Goal: Obtain resource: Obtain resource

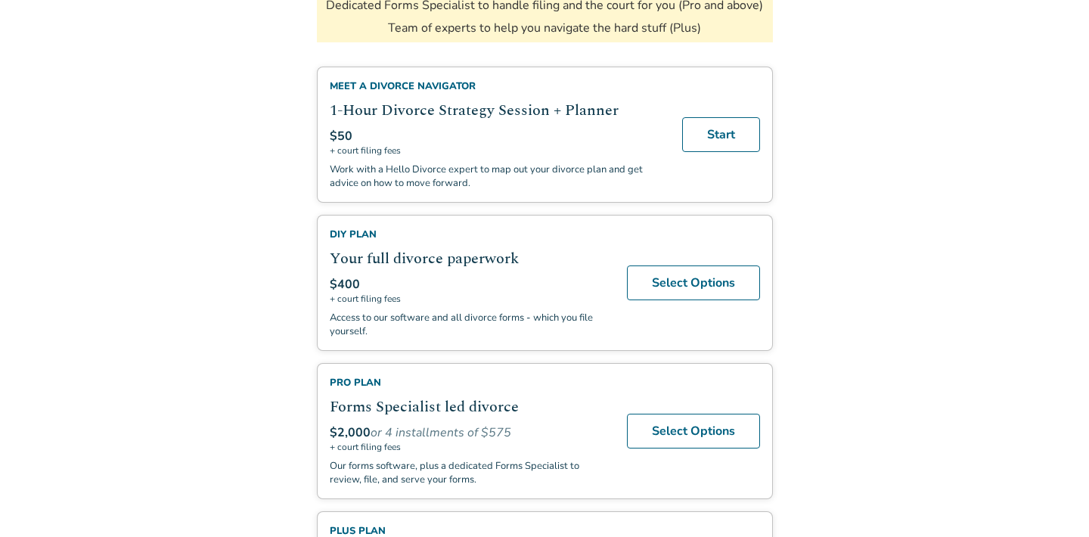
scroll to position [325, 0]
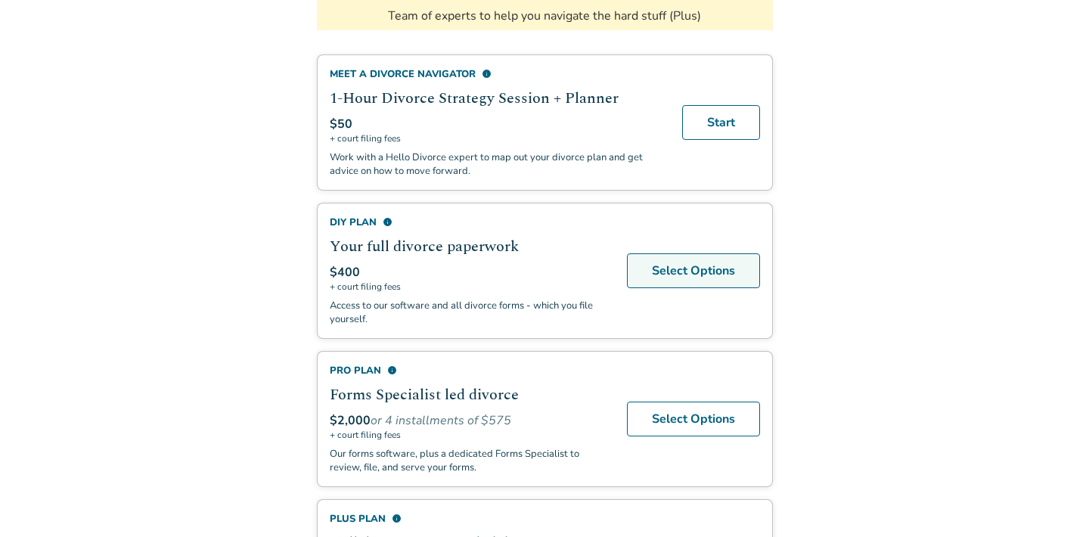
click at [701, 271] on link "Select Options" at bounding box center [693, 270] width 133 height 35
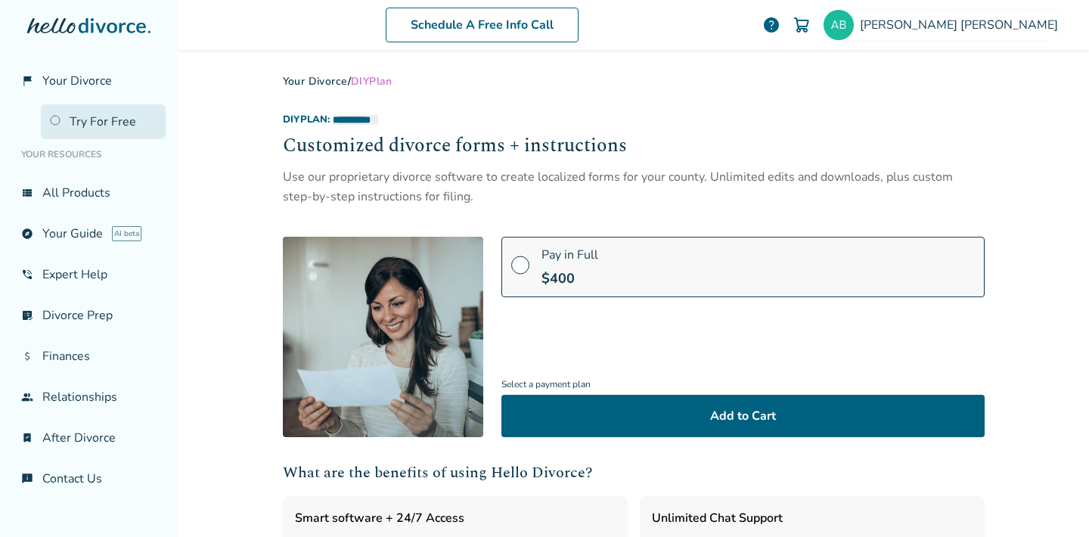
click at [53, 124] on link "Try For Free" at bounding box center [103, 121] width 125 height 35
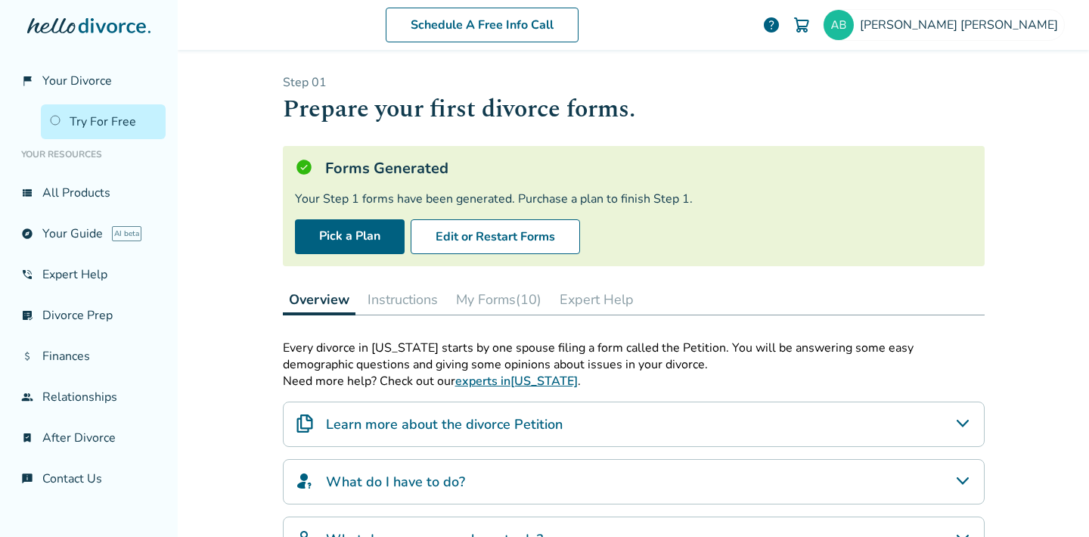
click at [384, 294] on button "Instructions" at bounding box center [403, 299] width 82 height 30
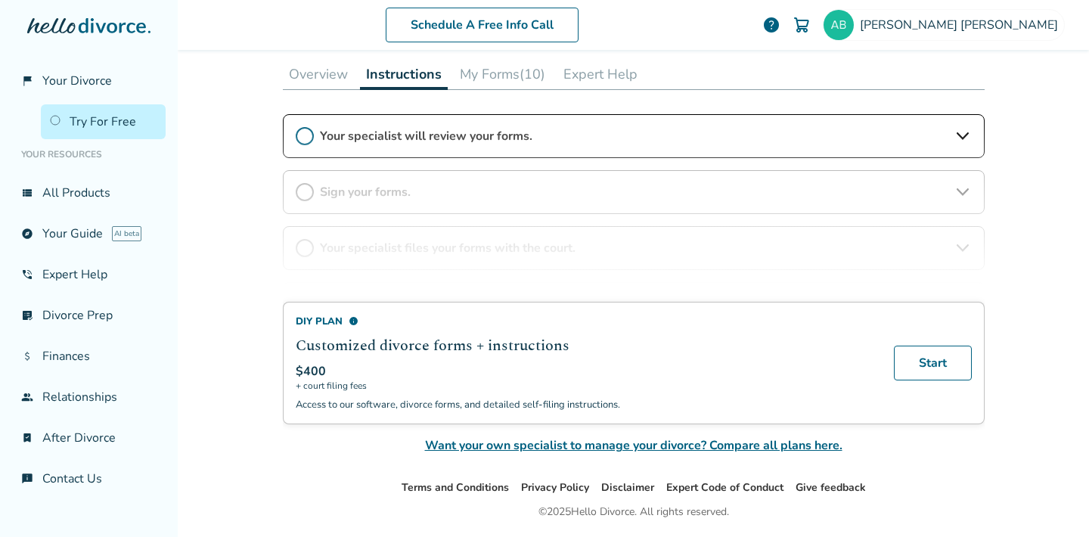
scroll to position [232, 0]
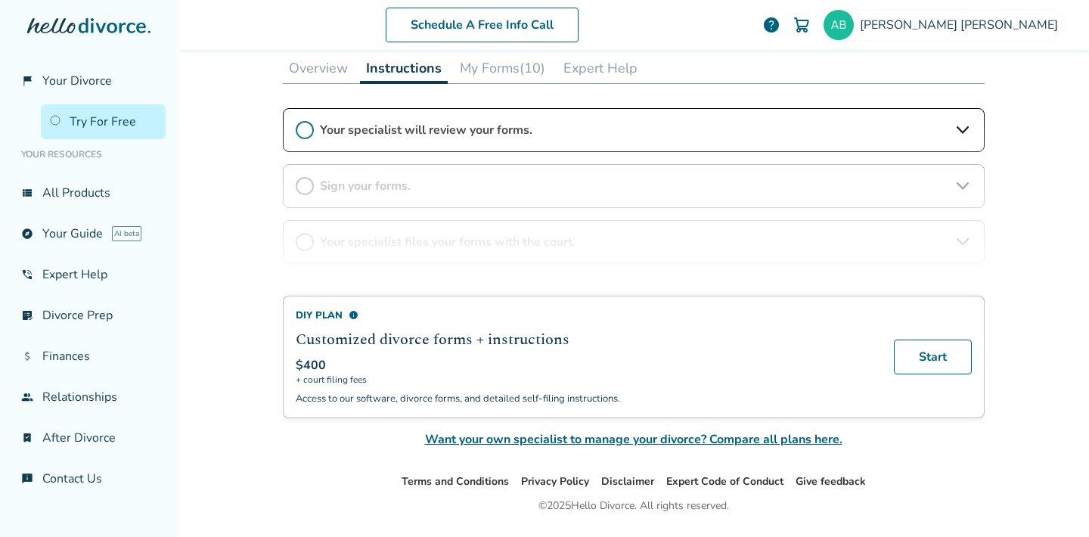
click at [508, 70] on button "My Forms (10)" at bounding box center [503, 68] width 98 height 30
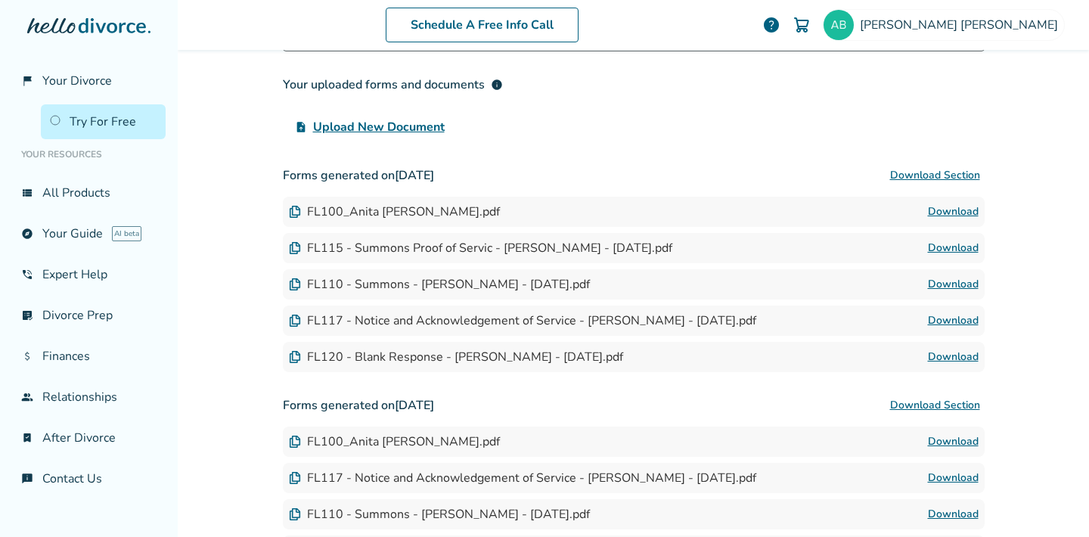
scroll to position [322, 0]
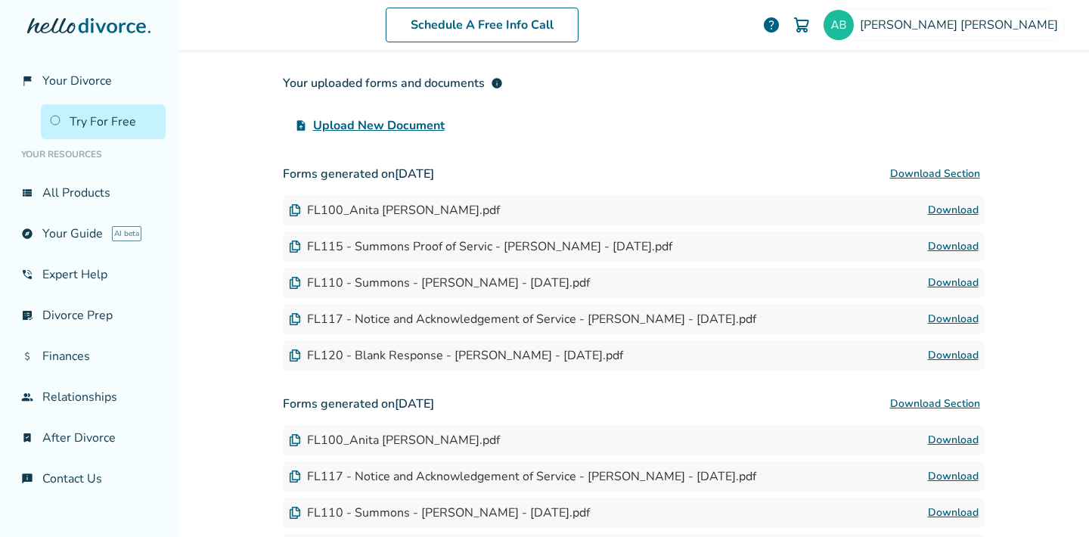
click at [368, 209] on div "FL100_Anita [PERSON_NAME].pdf" at bounding box center [394, 210] width 211 height 17
click at [953, 210] on link "Download" at bounding box center [953, 210] width 51 height 18
click at [947, 247] on link "Download" at bounding box center [953, 247] width 51 height 18
click at [949, 281] on link "Download" at bounding box center [953, 283] width 51 height 18
click at [949, 319] on link "Download" at bounding box center [953, 319] width 51 height 18
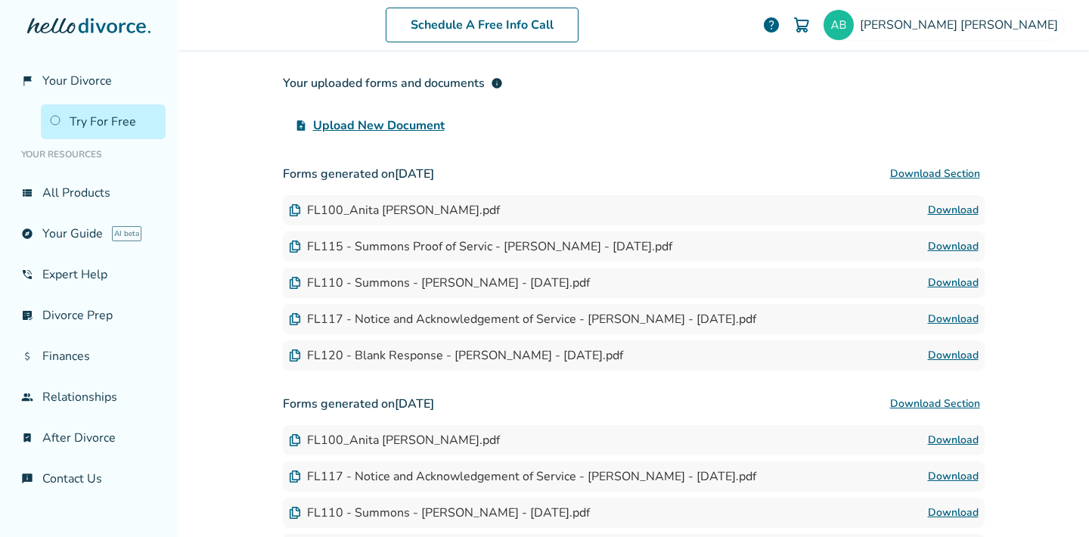
click at [943, 359] on link "Download" at bounding box center [953, 356] width 51 height 18
click at [943, 349] on link "Download" at bounding box center [953, 356] width 51 height 18
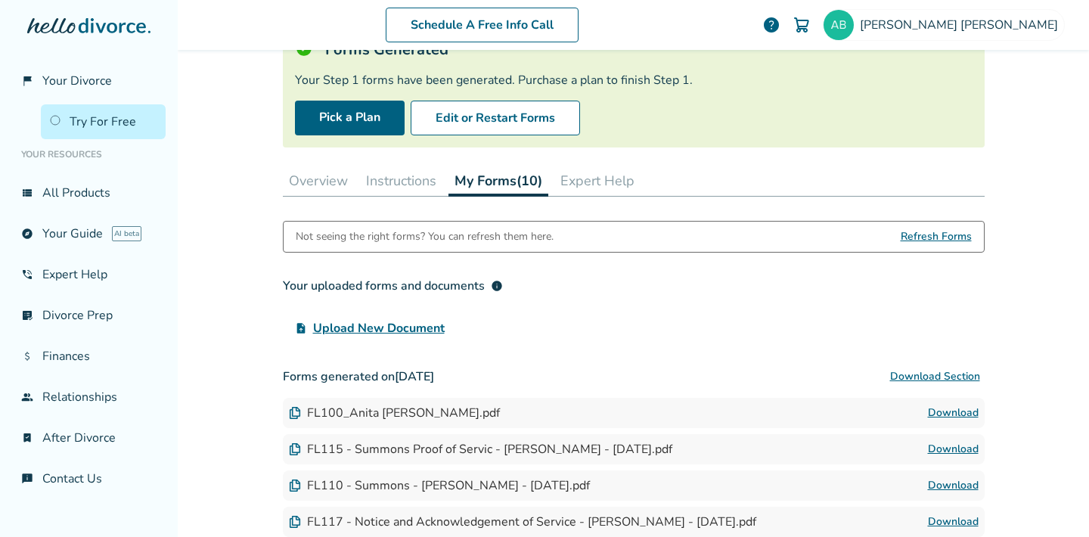
scroll to position [0, 0]
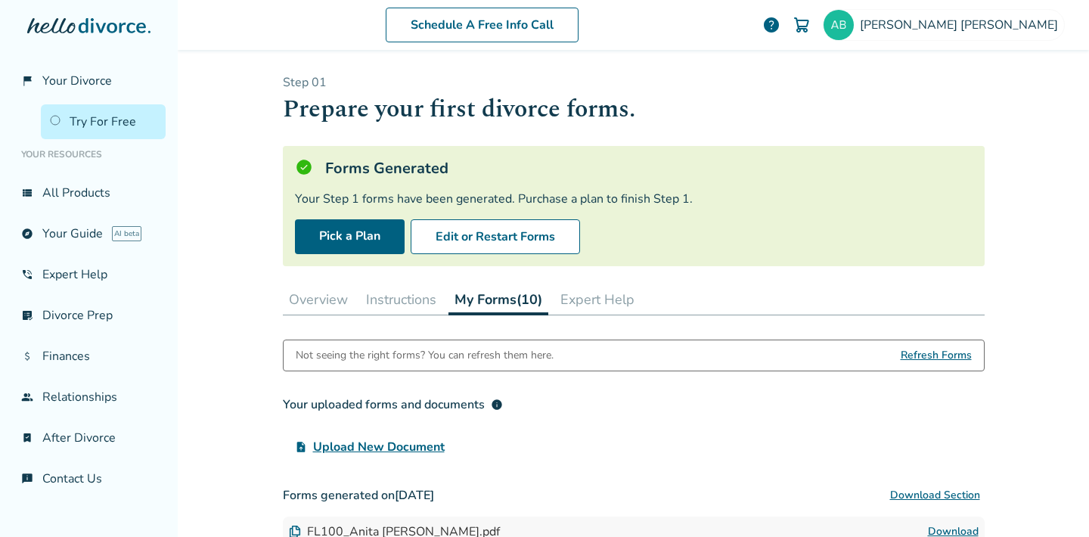
click at [612, 303] on button "Expert Help" at bounding box center [598, 299] width 86 height 30
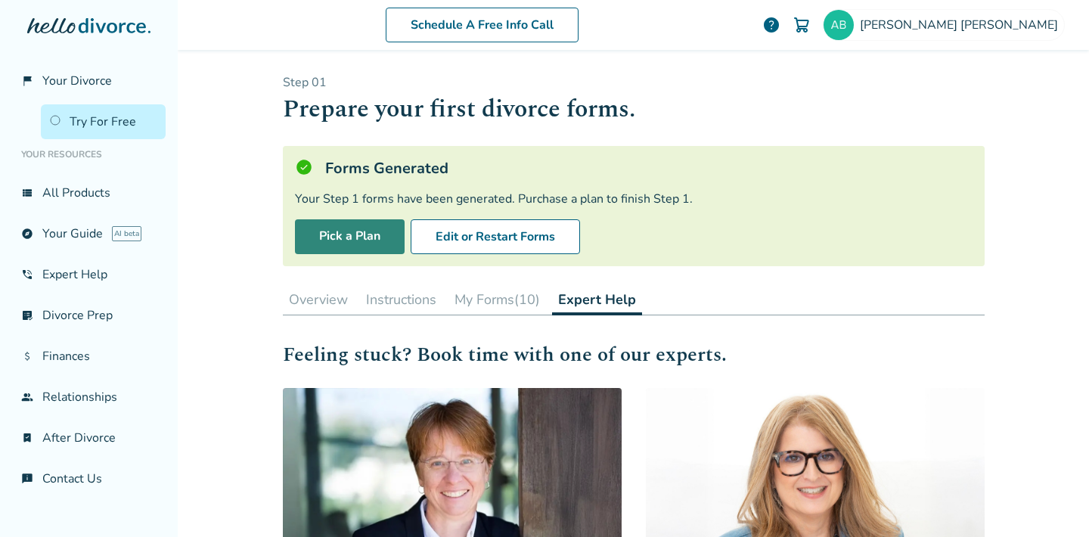
click at [349, 231] on link "Pick a Plan" at bounding box center [350, 236] width 110 height 35
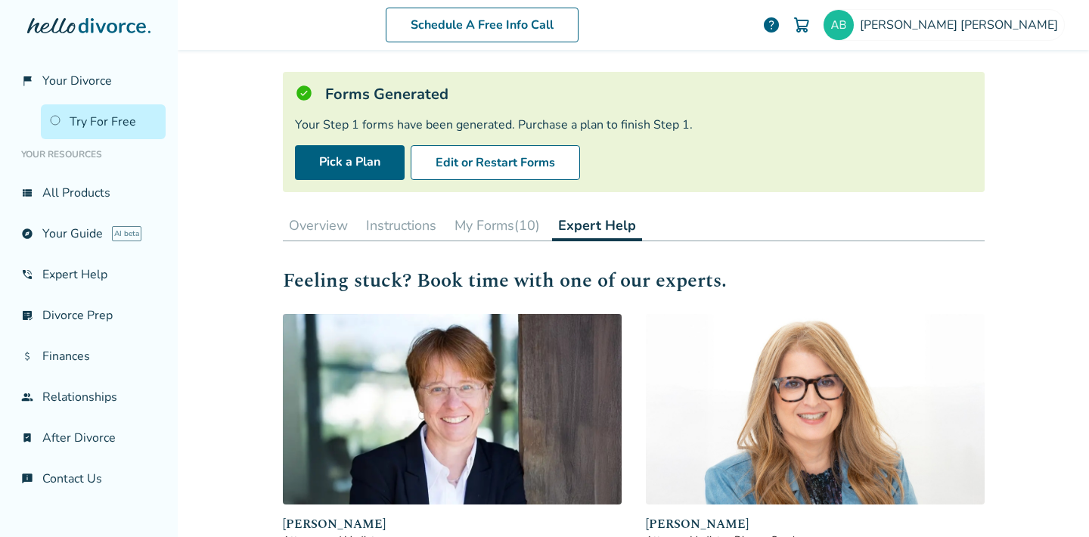
click at [334, 222] on button "Overview" at bounding box center [318, 225] width 71 height 30
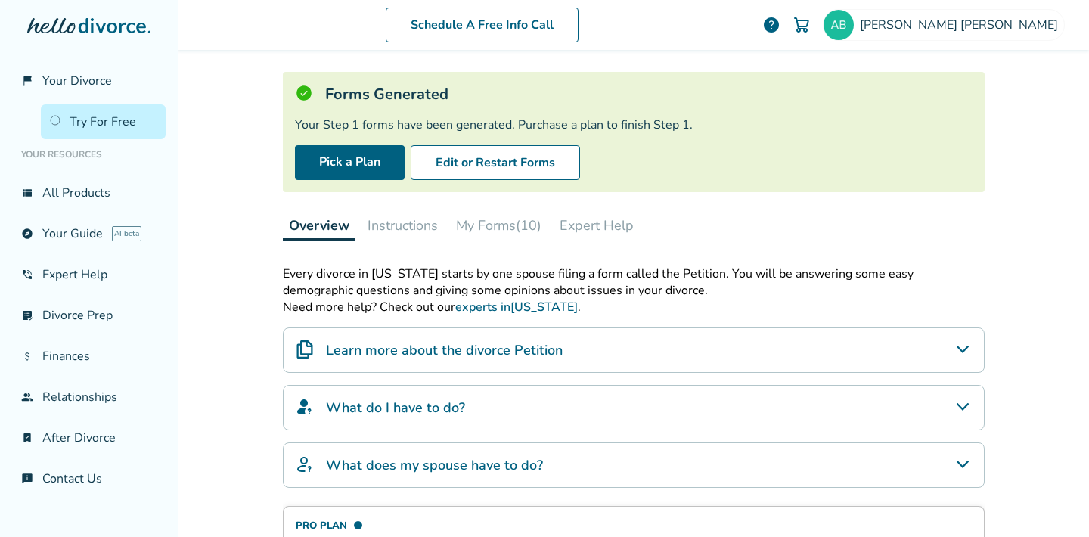
click at [963, 352] on icon "Learn more about the divorce Petition" at bounding box center [963, 349] width 18 height 18
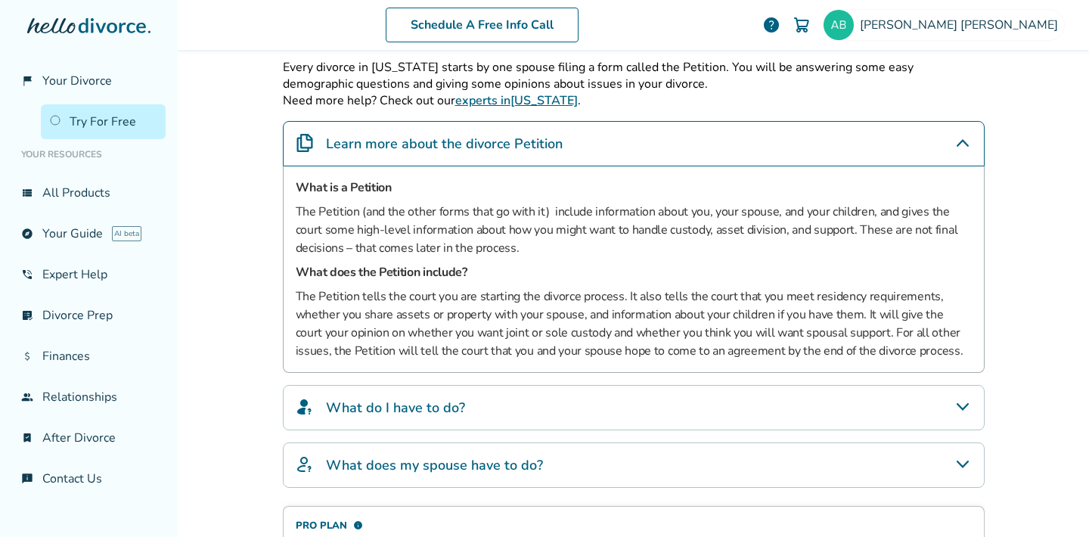
scroll to position [287, 0]
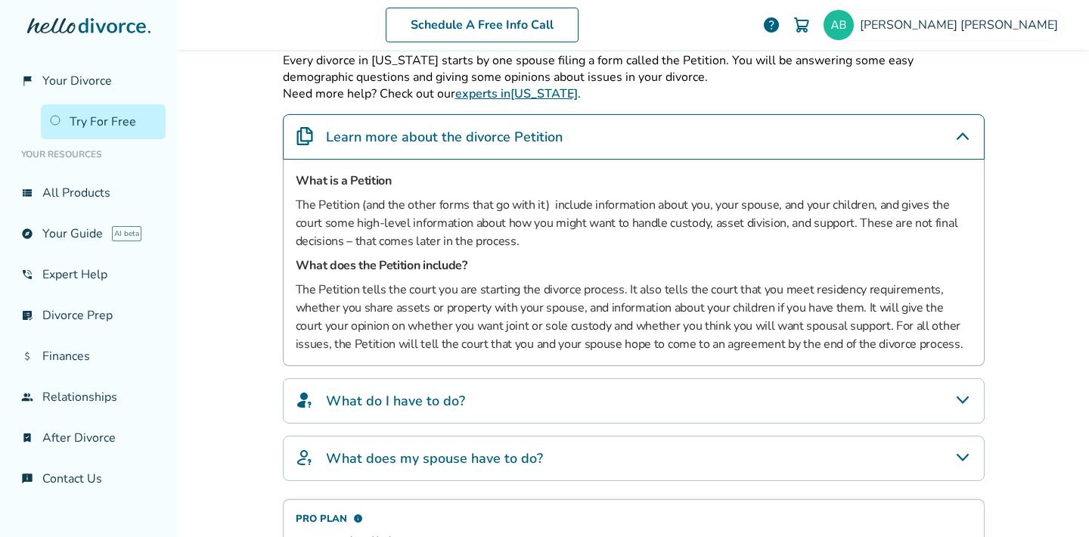
click at [959, 403] on icon "What do I have to do?" at bounding box center [963, 400] width 18 height 18
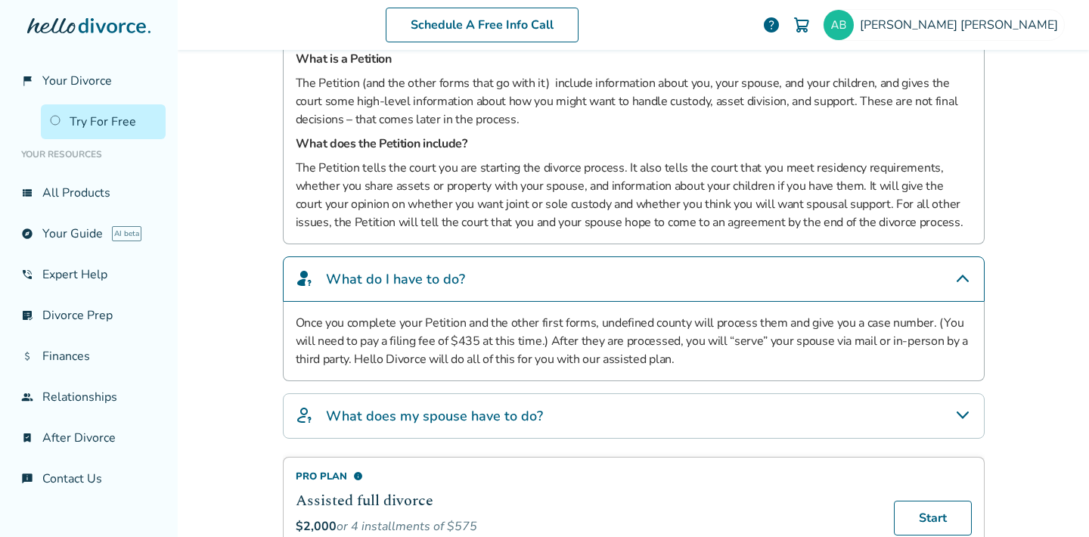
scroll to position [483, 0]
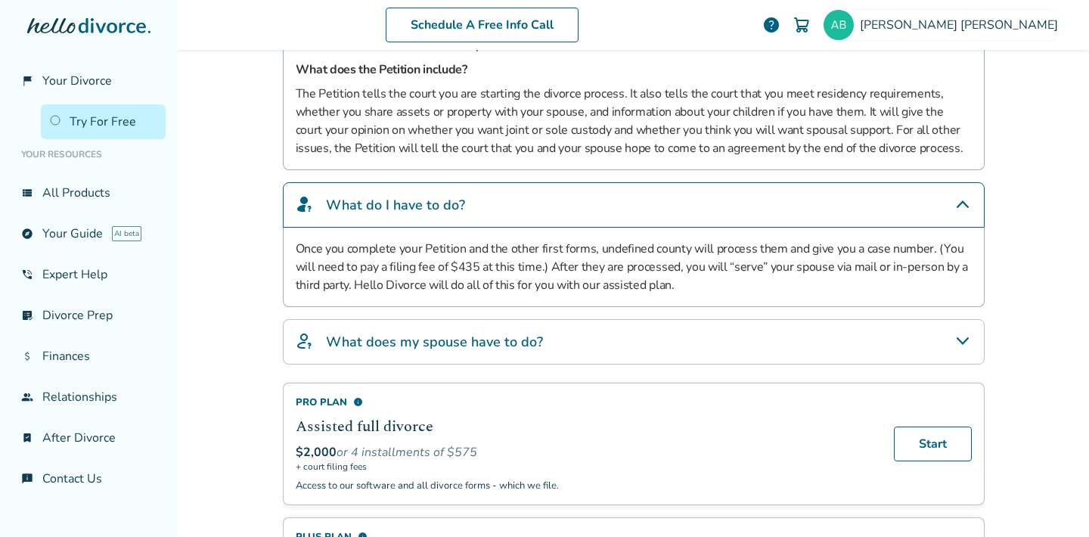
click at [965, 340] on icon "What does my spouse have to do?" at bounding box center [962, 341] width 12 height 8
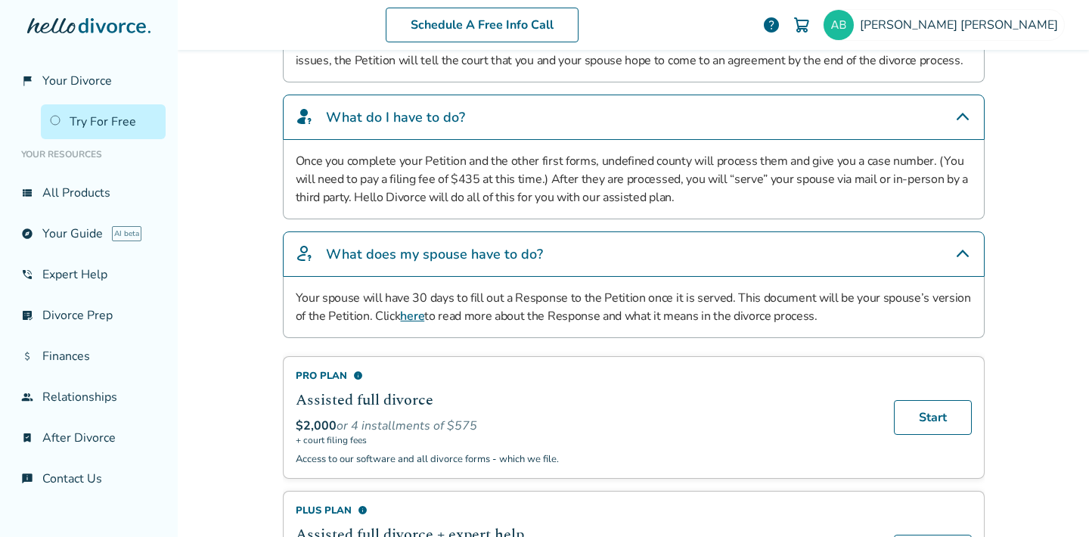
scroll to position [585, 0]
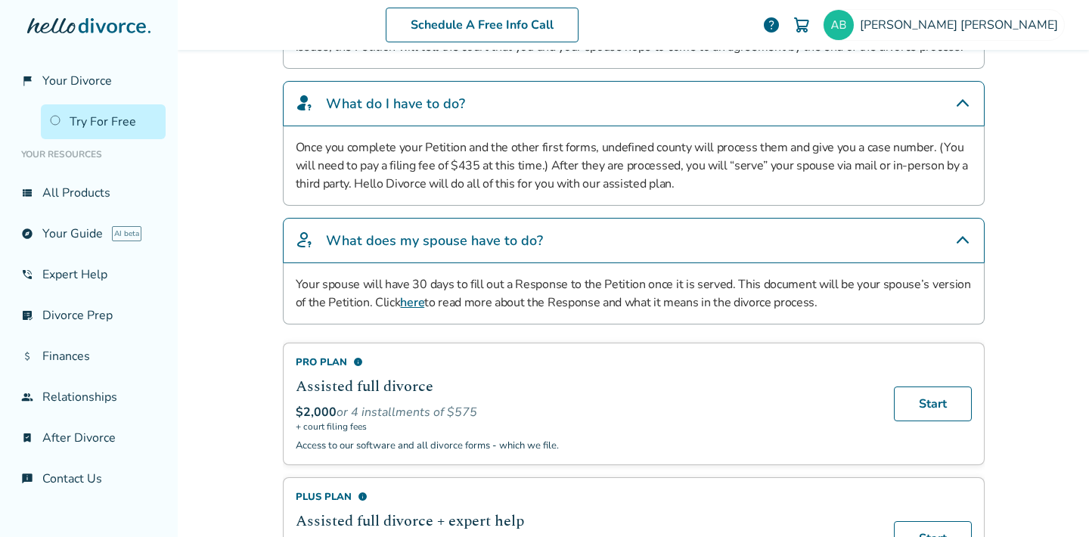
click at [414, 306] on link "here" at bounding box center [412, 302] width 24 height 17
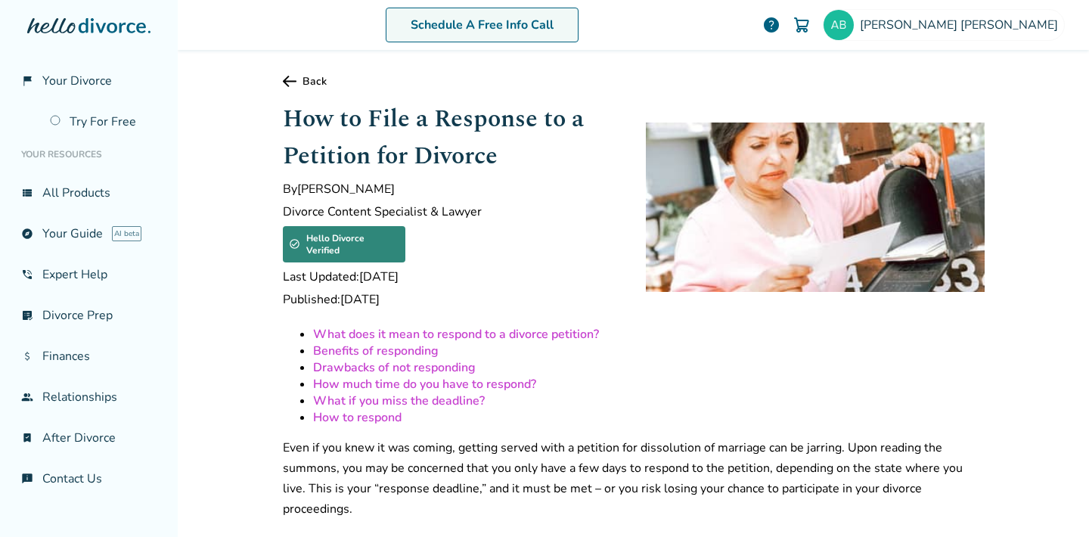
click at [563, 31] on link "Schedule A Free Info Call" at bounding box center [482, 25] width 193 height 35
